Goal: Task Accomplishment & Management: Manage account settings

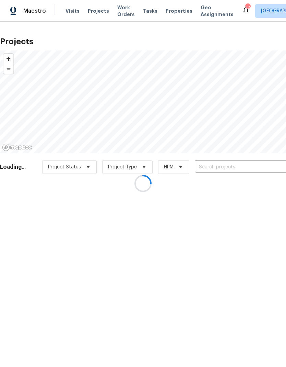
click at [206, 164] on div at bounding box center [143, 183] width 286 height 367
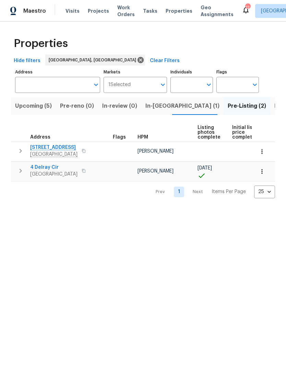
click at [75, 146] on span "[STREET_ADDRESS]" at bounding box center [53, 147] width 47 height 7
click at [274, 106] on span "Listed (31)" at bounding box center [288, 106] width 28 height 10
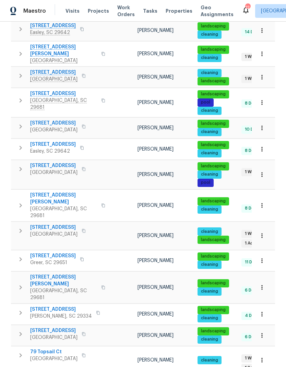
scroll to position [310, 0]
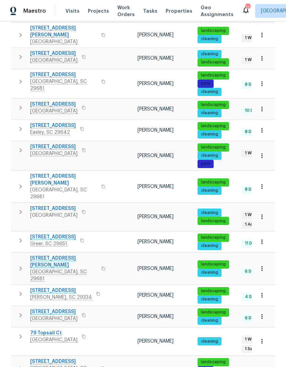
click at [51, 329] on span "79 Topsail Ct" at bounding box center [53, 332] width 47 height 7
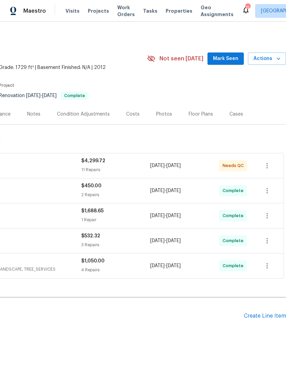
scroll to position [0, 101]
click at [156, 118] on div "Photos" at bounding box center [164, 114] width 16 height 7
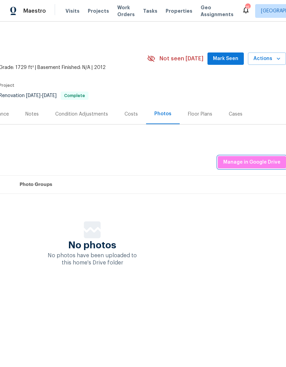
click at [232, 167] on span "Manage in Google Drive" at bounding box center [251, 162] width 57 height 9
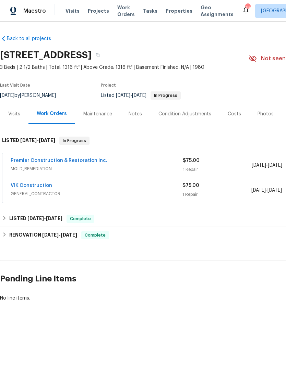
click at [42, 188] on link "VIK Construction" at bounding box center [31, 185] width 41 height 5
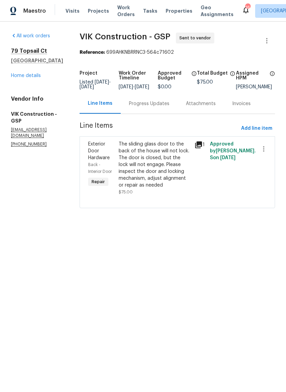
click at [29, 77] on link "Home details" at bounding box center [26, 75] width 30 height 5
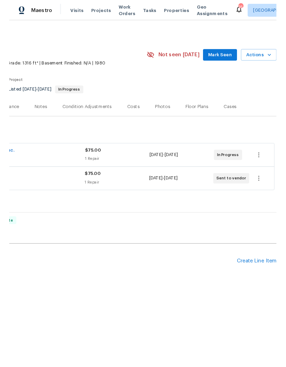
scroll to position [0, 101]
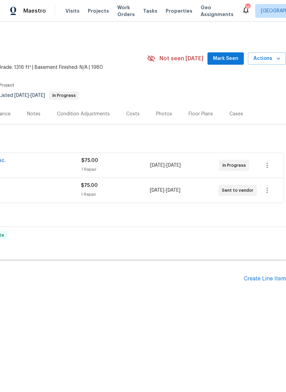
click at [265, 279] on div "Create Line Item" at bounding box center [265, 279] width 42 height 7
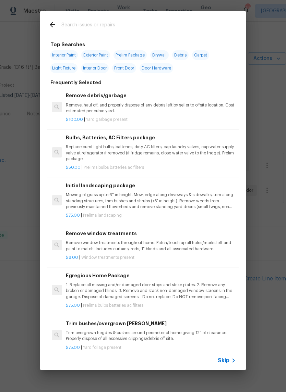
click at [99, 22] on input "text" at bounding box center [133, 26] width 145 height 10
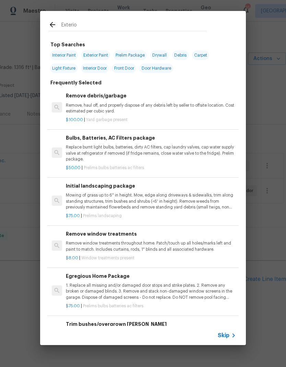
type input "Exterior"
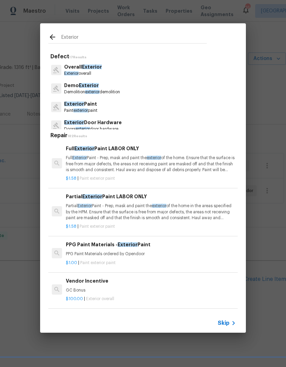
click at [97, 111] on p "Paint exterior paint" at bounding box center [80, 111] width 33 height 6
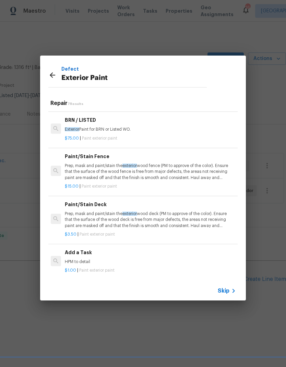
scroll to position [128, 1]
click at [89, 259] on p "HPM to detail" at bounding box center [150, 262] width 170 height 6
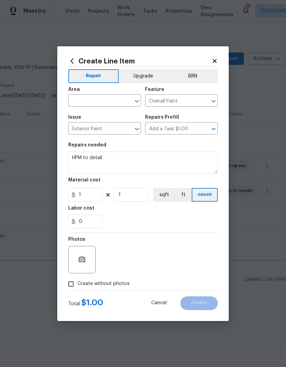
click at [98, 257] on div "Photos" at bounding box center [142, 255] width 149 height 45
click at [108, 101] on input "text" at bounding box center [94, 101] width 53 height 11
click at [108, 126] on li "Exterior Overall" at bounding box center [104, 127] width 73 height 11
type input "Exterior Overall"
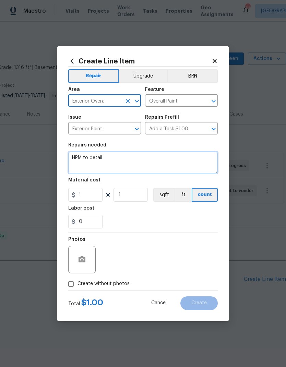
click at [104, 158] on textarea "HPM to detail" at bounding box center [142, 162] width 149 height 22
click at [104, 157] on textarea "HPM to detail" at bounding box center [142, 162] width 149 height 22
click at [101, 159] on textarea "HPM to detail" at bounding box center [142, 162] width 149 height 22
click at [101, 158] on textarea "HPM to detail" at bounding box center [142, 162] width 149 height 22
click at [98, 159] on textarea "HPM to detail" at bounding box center [142, 162] width 149 height 22
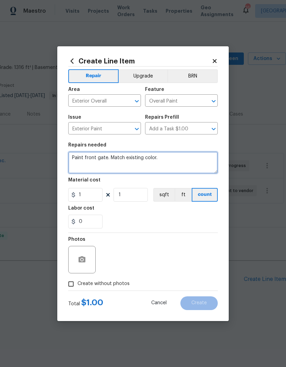
type textarea "Paint front gate. Match existing color."
click at [108, 219] on div "0" at bounding box center [142, 221] width 149 height 14
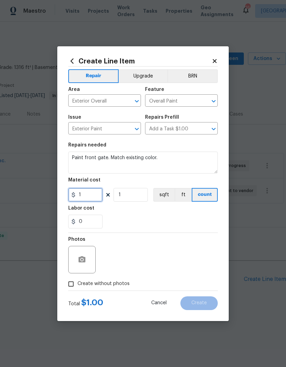
click at [81, 196] on input "1" at bounding box center [85, 195] width 34 height 14
click at [81, 198] on input "1" at bounding box center [85, 195] width 34 height 14
click at [80, 197] on input "1" at bounding box center [85, 195] width 34 height 14
type input "400"
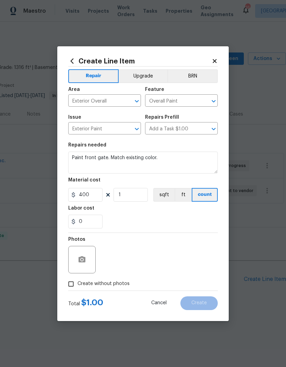
click at [192, 219] on div "0" at bounding box center [142, 221] width 149 height 14
click at [75, 289] on input "Create without photos" at bounding box center [70, 283] width 13 height 13
checkbox input "true"
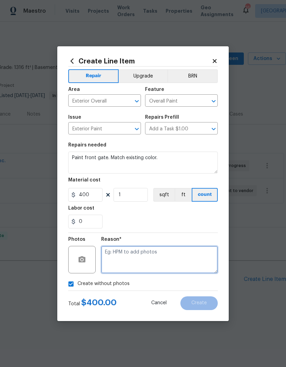
click at [183, 261] on textarea at bounding box center [159, 259] width 117 height 27
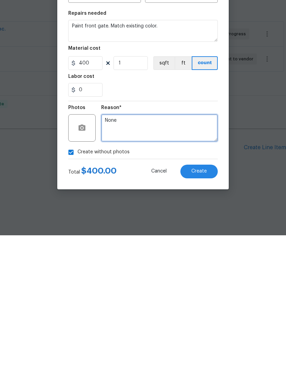
type textarea "None"
click at [207, 296] on button "Create" at bounding box center [198, 303] width 37 height 14
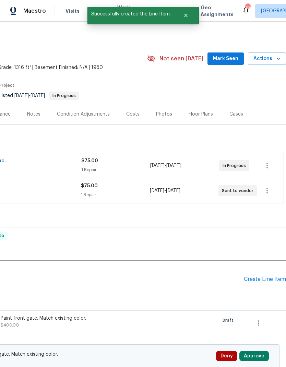
click at [258, 357] on button "Approve" at bounding box center [253, 356] width 29 height 10
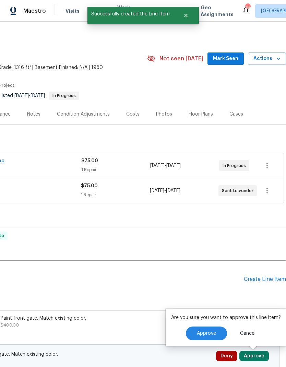
click at [210, 329] on button "Approve" at bounding box center [206, 333] width 41 height 14
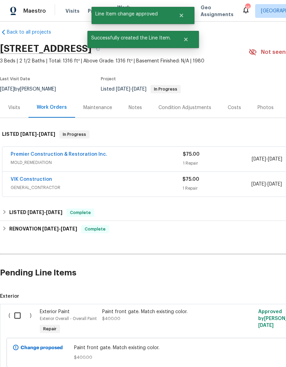
scroll to position [7, 0]
click at [14, 312] on input "checkbox" at bounding box center [20, 315] width 20 height 14
checkbox input "true"
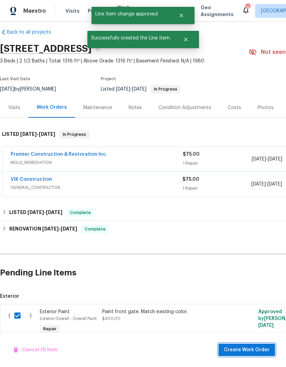
click at [260, 350] on span "Create Work Order" at bounding box center [247, 349] width 46 height 9
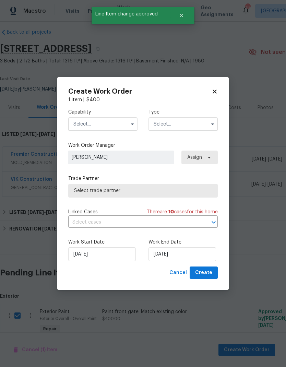
click at [82, 122] on input "text" at bounding box center [102, 124] width 69 height 14
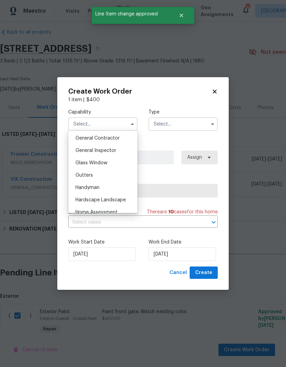
scroll to position [327, 0]
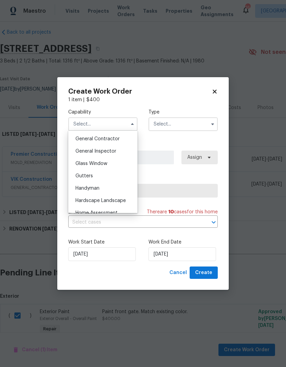
click at [85, 144] on div "General Contractor" at bounding box center [103, 139] width 66 height 12
type input "General Contractor"
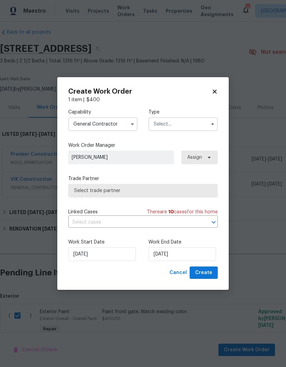
click at [191, 124] on input "text" at bounding box center [182, 124] width 69 height 14
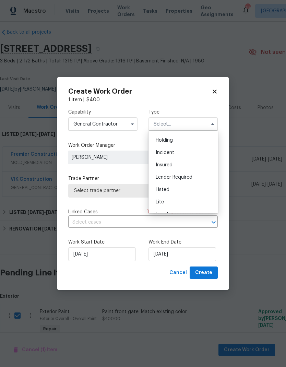
scroll to position [30, 0]
click at [173, 179] on div "Listed" at bounding box center [183, 182] width 66 height 12
type input "Listed"
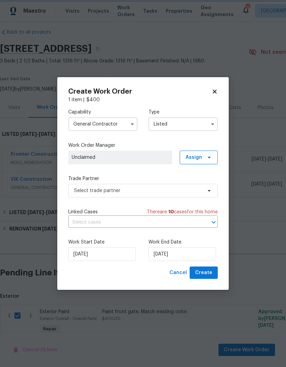
scroll to position [0, 0]
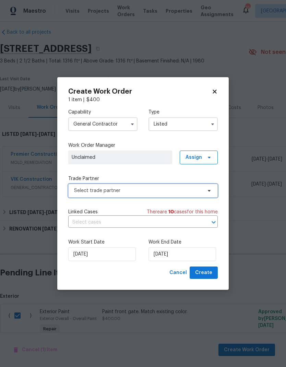
click at [203, 195] on span "Select trade partner" at bounding box center [142, 191] width 149 height 14
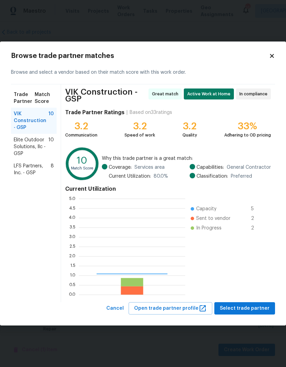
scroll to position [96, 106]
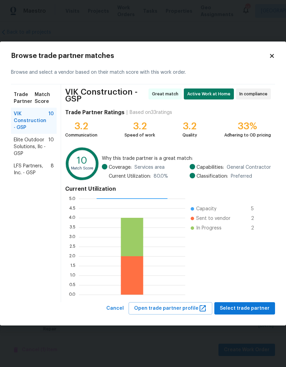
click at [20, 167] on span "LFS Partners, Inc. - GSP" at bounding box center [32, 169] width 37 height 14
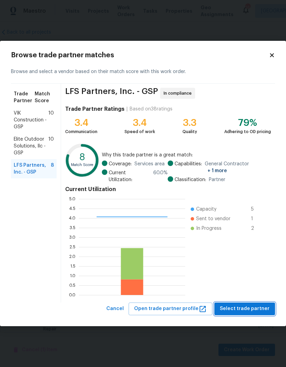
click at [253, 305] on span "Select trade partner" at bounding box center [245, 308] width 50 height 9
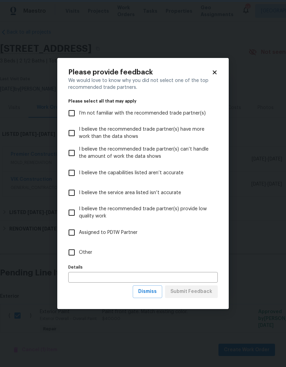
click at [75, 255] on input "Other" at bounding box center [71, 252] width 14 height 14
checkbox input "true"
click at [209, 293] on span "Submit Feedback" at bounding box center [191, 291] width 42 height 9
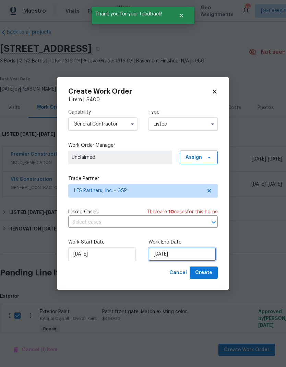
click at [179, 253] on input "[DATE]" at bounding box center [182, 254] width 68 height 14
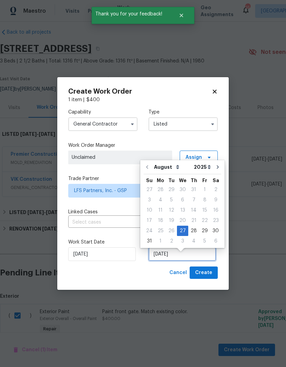
scroll to position [5, 0]
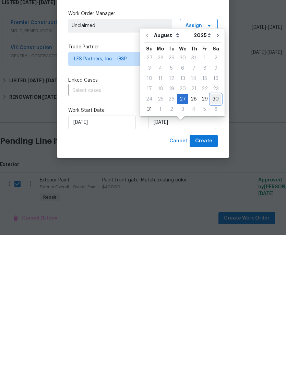
click at [214, 226] on div "30" at bounding box center [215, 231] width 11 height 10
type input "[DATE]"
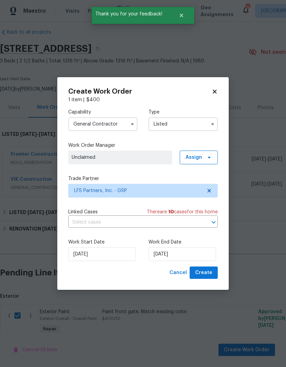
click at [211, 272] on span "Create" at bounding box center [203, 272] width 17 height 9
checkbox input "false"
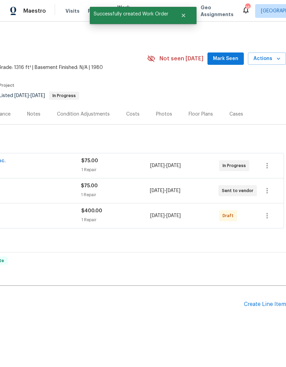
scroll to position [0, 101]
click at [270, 211] on icon "button" at bounding box center [267, 215] width 8 height 8
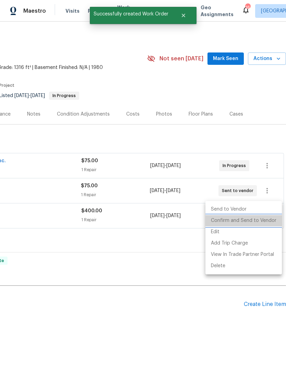
click at [262, 224] on li "Confirm and Send to Vendor" at bounding box center [243, 220] width 76 height 11
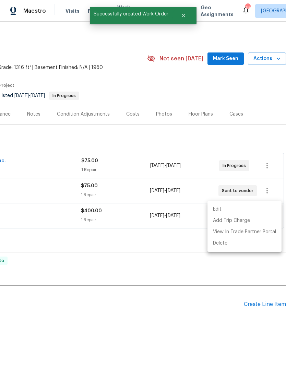
click at [254, 82] on div at bounding box center [143, 183] width 286 height 367
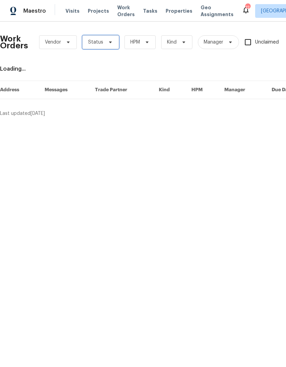
click at [106, 46] on span "Status" at bounding box center [100, 42] width 37 height 14
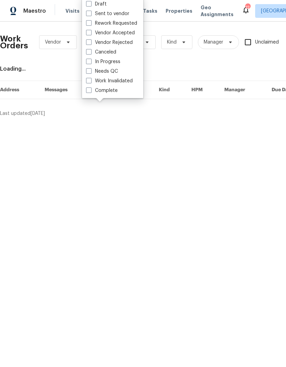
click at [93, 72] on label "Needs QC" at bounding box center [102, 71] width 32 height 7
click at [90, 72] on input "Needs QC" at bounding box center [88, 70] width 4 height 4
checkbox input "true"
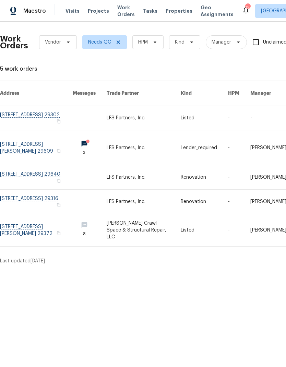
click at [25, 107] on link at bounding box center [36, 118] width 73 height 24
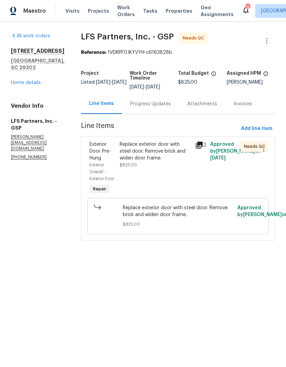
click at [100, 155] on div "Exterior Door Pre-Hung" at bounding box center [102, 151] width 26 height 21
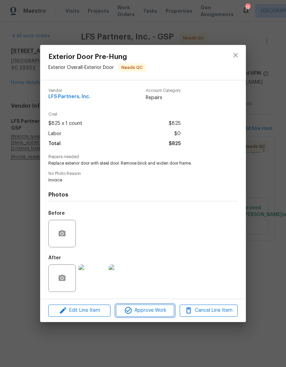
click at [139, 308] on span "Approve Work" at bounding box center [145, 310] width 54 height 9
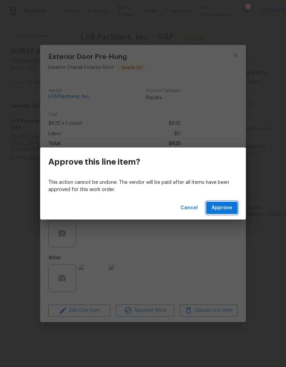
click at [216, 202] on button "Approve" at bounding box center [222, 207] width 32 height 13
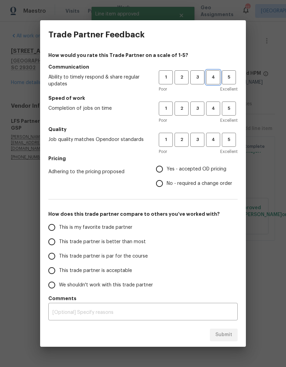
click at [209, 76] on span "4" at bounding box center [213, 77] width 13 height 8
click at [209, 108] on span "4" at bounding box center [213, 109] width 13 height 8
click at [210, 137] on span "4" at bounding box center [213, 140] width 13 height 8
click at [159, 162] on input "Yes - accepted OD pricing" at bounding box center [159, 169] width 14 height 14
radio input "true"
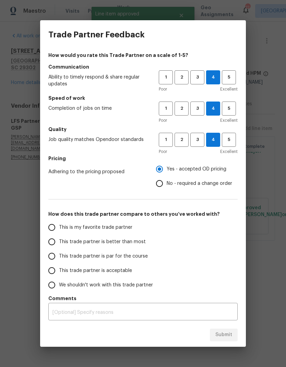
click at [53, 241] on input "This trade partner is better than most" at bounding box center [52, 241] width 14 height 14
click at [221, 333] on span "Submit" at bounding box center [223, 334] width 17 height 9
radio input "true"
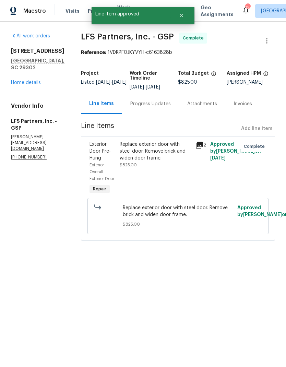
radio input "false"
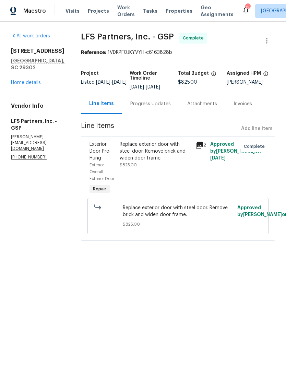
click at [215, 22] on button "Close" at bounding box center [215, 16] width 23 height 14
click at [118, 11] on span "Work Orders" at bounding box center [125, 11] width 17 height 14
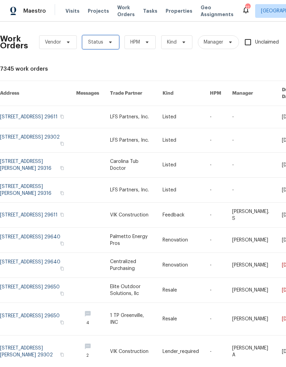
click at [96, 40] on span "Status" at bounding box center [95, 42] width 15 height 7
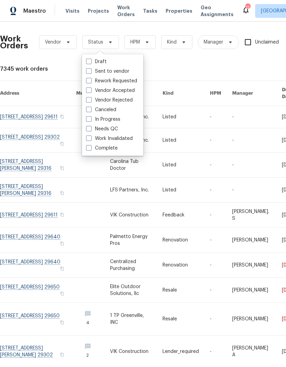
click at [88, 126] on span at bounding box center [88, 128] width 5 height 5
click at [88, 125] on input "Needs QC" at bounding box center [88, 127] width 4 height 4
checkbox input "true"
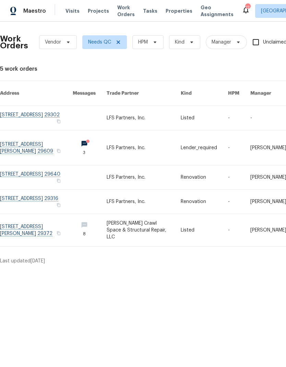
click at [30, 139] on link at bounding box center [36, 147] width 73 height 35
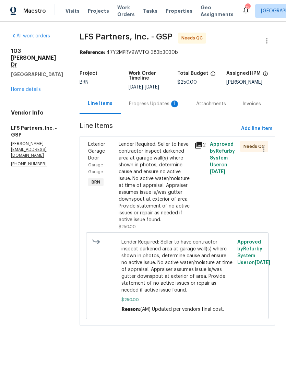
click at [132, 100] on div "Progress Updates 1" at bounding box center [154, 103] width 51 height 7
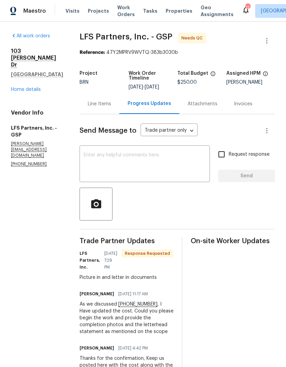
click at [91, 101] on div "Line Items" at bounding box center [99, 103] width 23 height 7
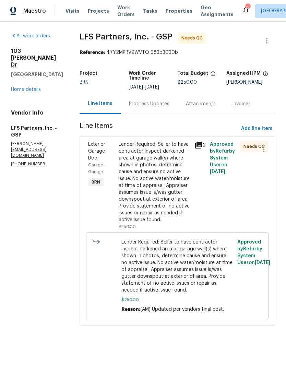
click at [126, 176] on div "Lender Required: Seller to have contractor inspect darkened area at garage wall…" at bounding box center [155, 182] width 72 height 82
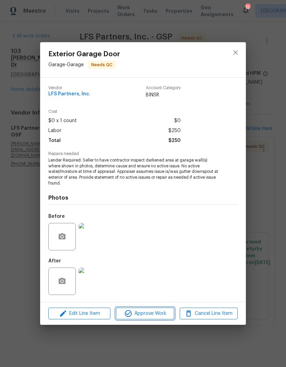
click at [138, 313] on span "Approve Work" at bounding box center [145, 313] width 54 height 9
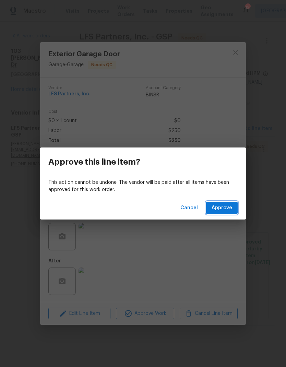
click at [221, 208] on span "Approve" at bounding box center [221, 208] width 21 height 9
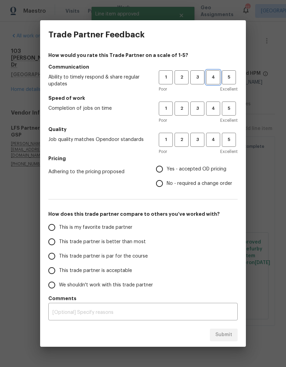
click at [212, 72] on button "4" at bounding box center [213, 77] width 14 height 14
click at [213, 105] on span "4" at bounding box center [213, 109] width 13 height 8
click at [216, 138] on span "4" at bounding box center [213, 140] width 13 height 8
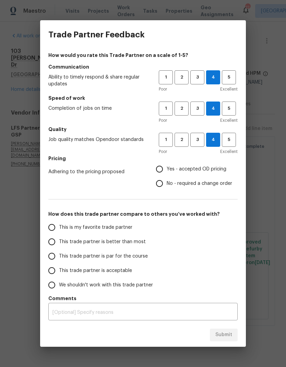
click at [155, 166] on input "Yes - accepted OD pricing" at bounding box center [159, 169] width 14 height 14
radio input "true"
click at [52, 244] on input "This trade partner is better than most" at bounding box center [52, 241] width 14 height 14
click at [225, 334] on span "Submit" at bounding box center [223, 334] width 17 height 9
radio input "true"
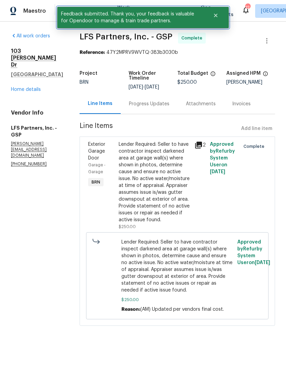
click at [122, 12] on span "Feedback submitted. Thank you, your feedback is valuable for Opendoor to manage…" at bounding box center [130, 17] width 147 height 21
click at [211, 17] on button "Close" at bounding box center [215, 16] width 23 height 14
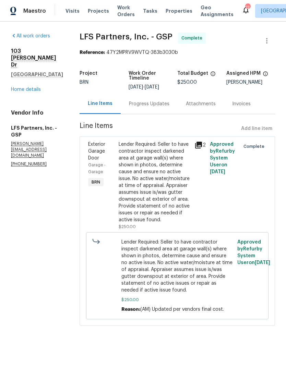
click at [120, 8] on span "Work Orders" at bounding box center [125, 11] width 17 height 14
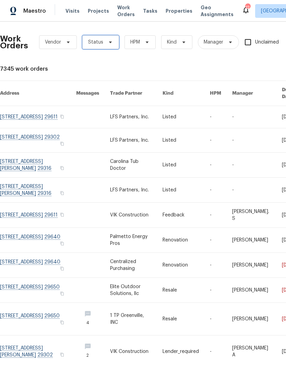
click at [96, 45] on span "Status" at bounding box center [95, 42] width 15 height 7
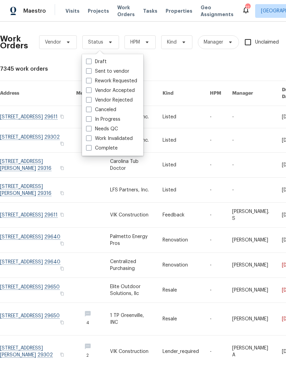
click at [91, 131] on span at bounding box center [88, 128] width 5 height 5
click at [90, 130] on input "Needs QC" at bounding box center [88, 127] width 4 height 4
checkbox input "true"
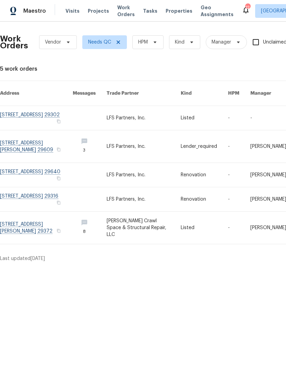
click at [27, 163] on link at bounding box center [36, 175] width 73 height 24
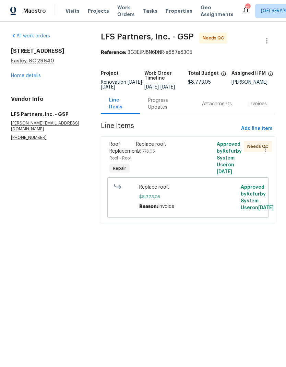
click at [156, 162] on div "Replace roof. $8,773.05" at bounding box center [167, 158] width 67 height 38
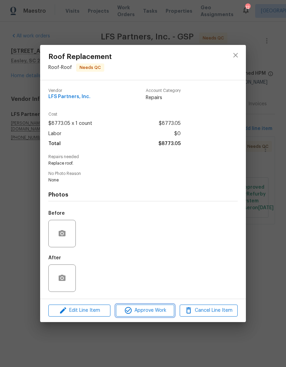
click at [133, 311] on span "Approve Work" at bounding box center [145, 310] width 54 height 9
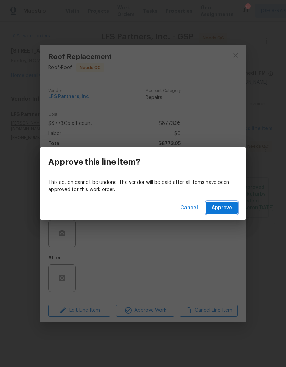
click at [219, 205] on span "Approve" at bounding box center [221, 208] width 21 height 9
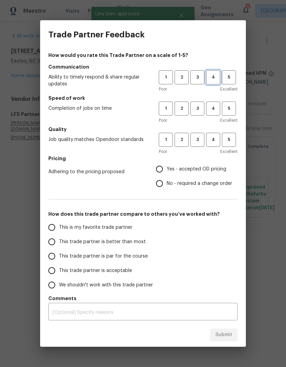
click at [211, 78] on span "4" at bounding box center [213, 77] width 13 height 8
click at [213, 109] on span "4" at bounding box center [213, 109] width 13 height 8
click at [209, 136] on button "4" at bounding box center [213, 140] width 14 height 14
click at [159, 166] on input "Yes - accepted OD pricing" at bounding box center [159, 169] width 14 height 14
radio input "true"
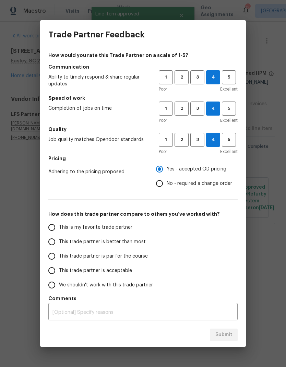
click at [54, 244] on input "This trade partner is better than most" at bounding box center [52, 241] width 14 height 14
click at [224, 332] on span "Submit" at bounding box center [223, 334] width 17 height 9
radio input "true"
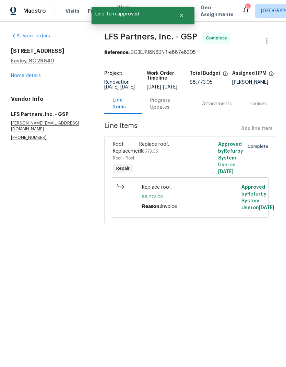
radio input "false"
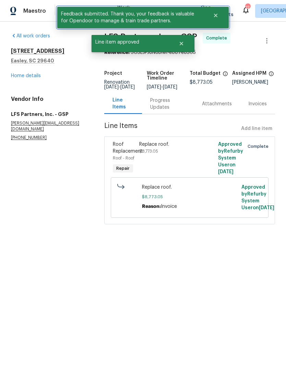
click at [218, 16] on button "Close" at bounding box center [215, 16] width 23 height 14
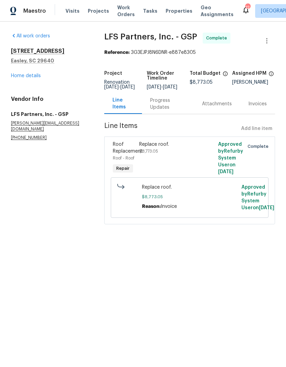
click at [117, 12] on span "Work Orders" at bounding box center [125, 11] width 17 height 14
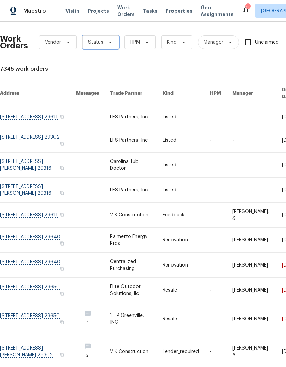
click at [94, 43] on span "Status" at bounding box center [95, 42] width 15 height 7
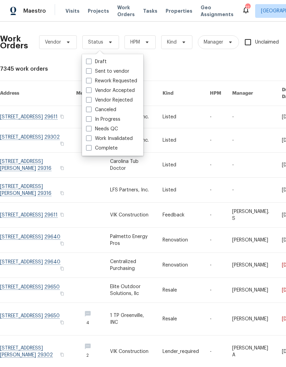
click at [87, 127] on span at bounding box center [88, 128] width 5 height 5
click at [87, 127] on input "Needs QC" at bounding box center [88, 127] width 4 height 4
checkbox input "true"
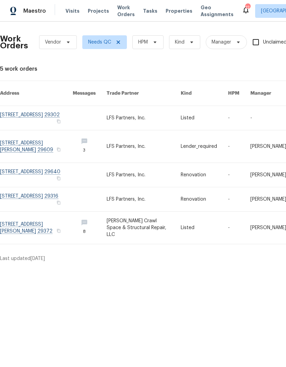
click at [23, 192] on link at bounding box center [36, 199] width 73 height 24
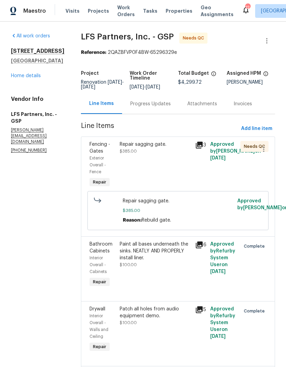
click at [109, 161] on div "Exterior Overall - Fence" at bounding box center [102, 165] width 26 height 21
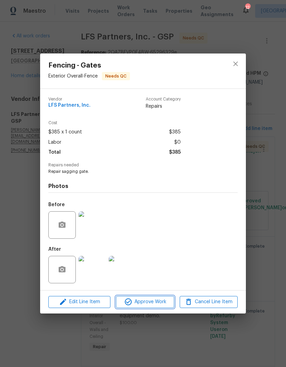
click at [140, 303] on span "Approve Work" at bounding box center [145, 301] width 54 height 9
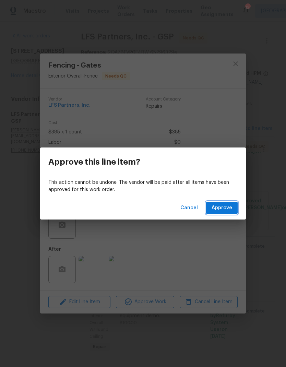
click at [223, 202] on button "Approve" at bounding box center [222, 207] width 32 height 13
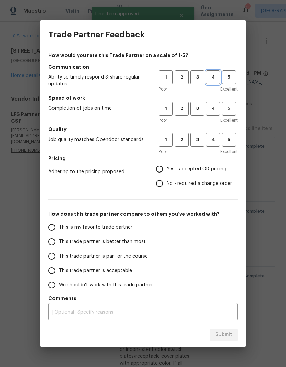
click at [209, 75] on span "4" at bounding box center [213, 77] width 13 height 8
click at [213, 106] on span "4" at bounding box center [213, 109] width 13 height 8
click at [213, 140] on span "4" at bounding box center [213, 140] width 13 height 8
click at [154, 160] on h5 "Pricing" at bounding box center [142, 158] width 189 height 7
click at [160, 166] on input "Yes - accepted OD pricing" at bounding box center [159, 169] width 14 height 14
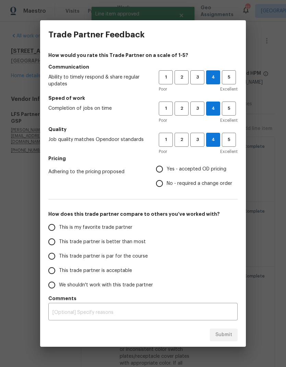
radio input "true"
click at [55, 243] on input "This trade partner is better than most" at bounding box center [52, 241] width 14 height 14
click at [222, 336] on span "Submit" at bounding box center [223, 334] width 17 height 9
radio input "true"
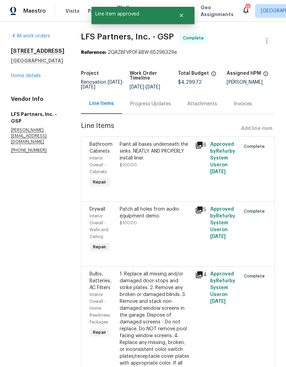
radio input "false"
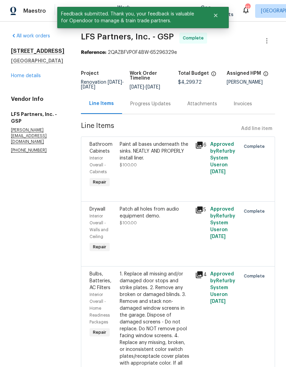
click at [210, 16] on button "Close" at bounding box center [215, 16] width 23 height 14
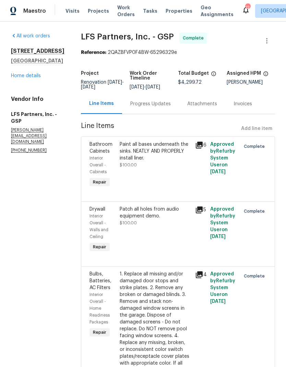
click at [122, 11] on span "Work Orders" at bounding box center [125, 11] width 17 height 14
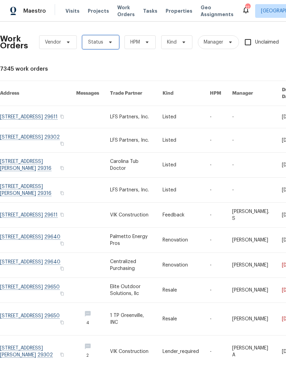
click at [97, 40] on span "Status" at bounding box center [95, 42] width 15 height 7
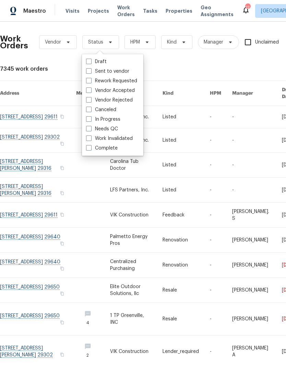
click at [91, 131] on span at bounding box center [88, 128] width 5 height 5
click at [90, 130] on input "Needs QC" at bounding box center [88, 127] width 4 height 4
checkbox input "true"
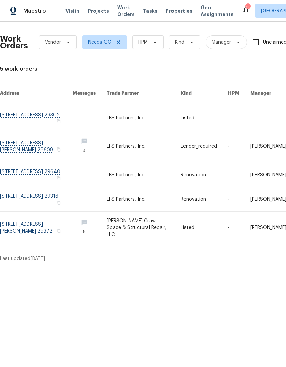
click at [134, 224] on link at bounding box center [144, 227] width 74 height 32
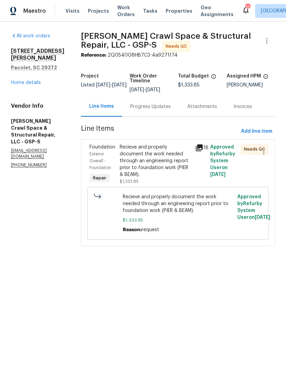
click at [143, 110] on div "Progress Updates" at bounding box center [150, 106] width 40 height 7
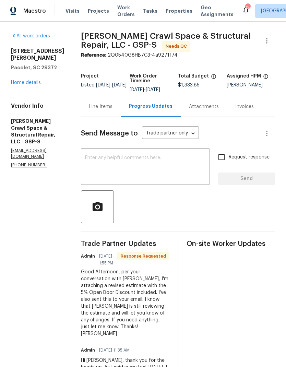
click at [105, 161] on textarea at bounding box center [145, 167] width 121 height 24
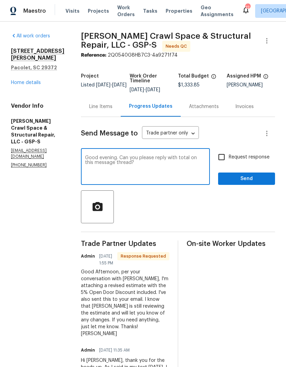
type textarea "Good evening. Can you please reply with total on this message thread?"
click at [220, 164] on input "Request response" at bounding box center [221, 157] width 14 height 14
checkbox input "true"
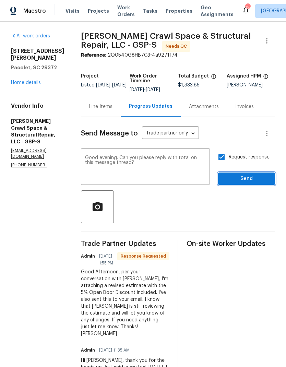
click at [252, 185] on button "Send" at bounding box center [246, 178] width 57 height 13
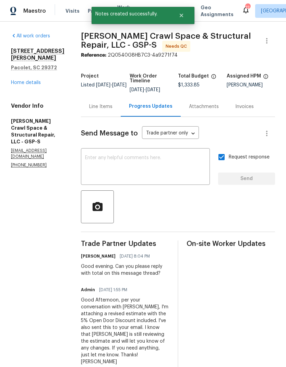
click at [23, 80] on link "Home details" at bounding box center [26, 82] width 30 height 5
